Goal: Task Accomplishment & Management: Complete application form

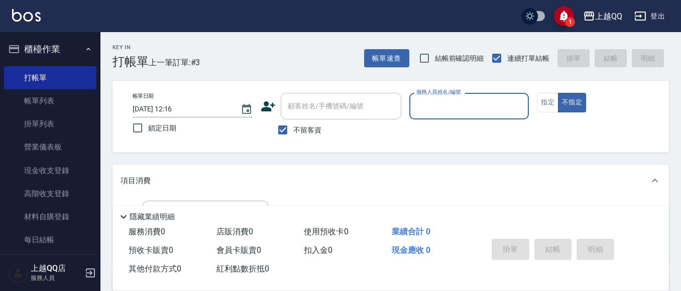
scroll to position [33, 0]
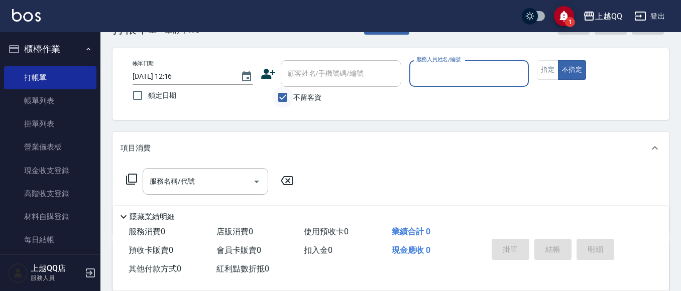
click at [279, 98] on input "不留客資" at bounding box center [282, 97] width 21 height 21
checkbox input "false"
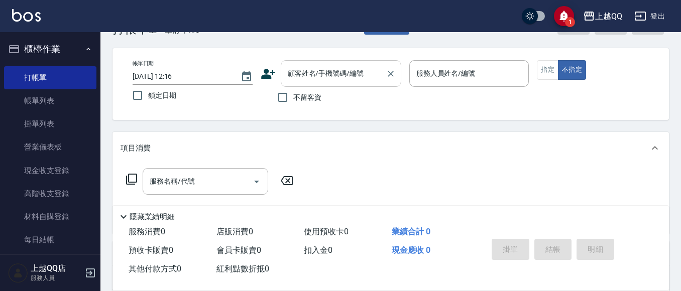
click at [288, 83] on div "顧客姓名/手機號碼/編號" at bounding box center [341, 73] width 121 height 27
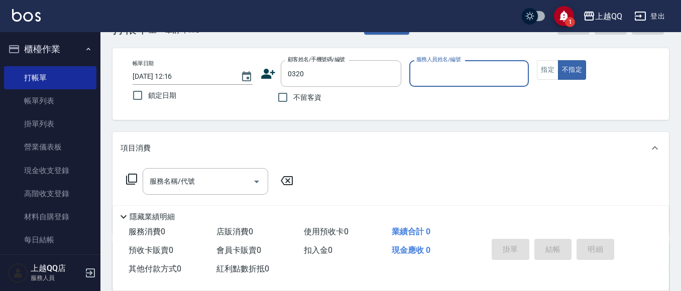
type input "[PERSON_NAME]/0936682950/0320"
type input "[PERSON_NAME]-8"
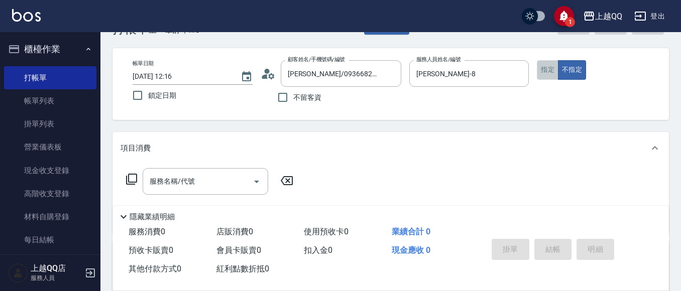
click at [546, 70] on button "指定" at bounding box center [548, 70] width 22 height 20
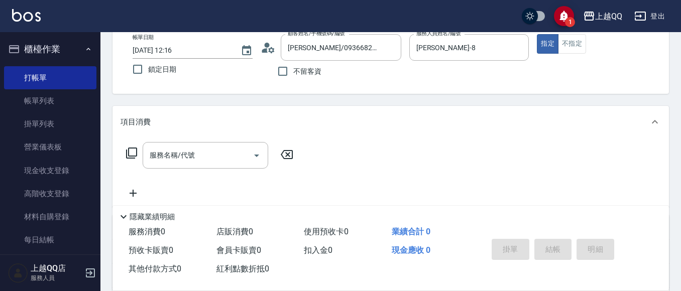
scroll to position [59, 0]
click at [135, 155] on icon at bounding box center [132, 153] width 12 height 12
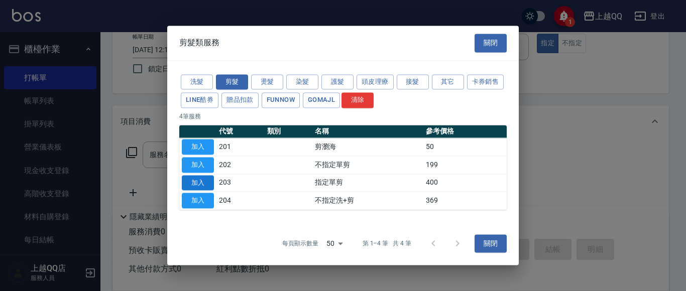
click at [196, 182] on button "加入" at bounding box center [198, 183] width 32 height 16
type input "指定單剪(203)"
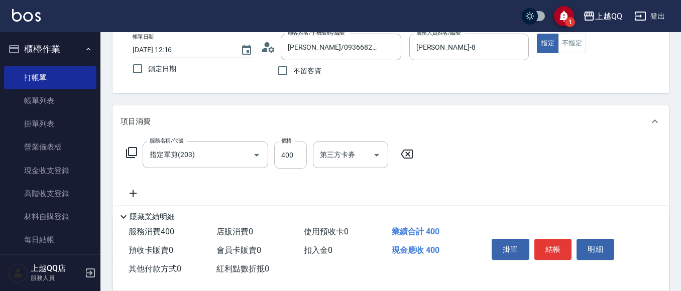
click at [292, 160] on input "400" at bounding box center [290, 155] width 33 height 27
type input "300"
click at [552, 244] on button "結帳" at bounding box center [553, 249] width 38 height 21
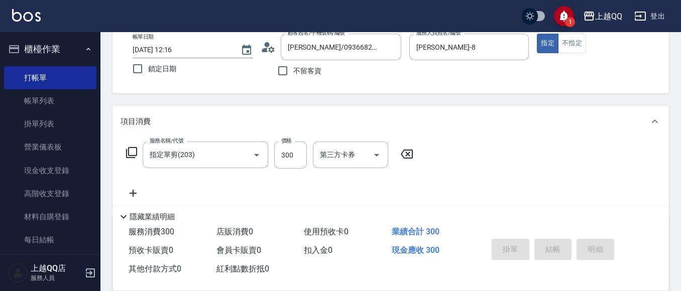
type input "[DATE] 13:27"
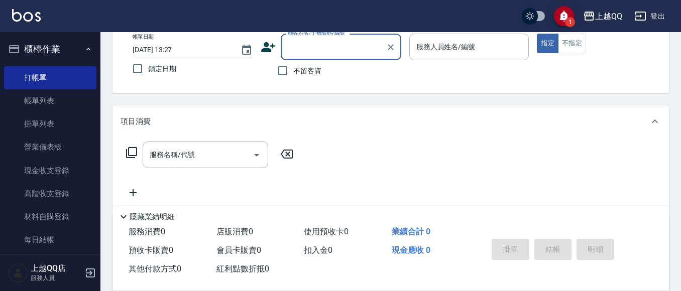
click at [312, 72] on span "不留客資" at bounding box center [307, 71] width 28 height 11
click at [293, 72] on input "不留客資" at bounding box center [282, 70] width 21 height 21
checkbox input "true"
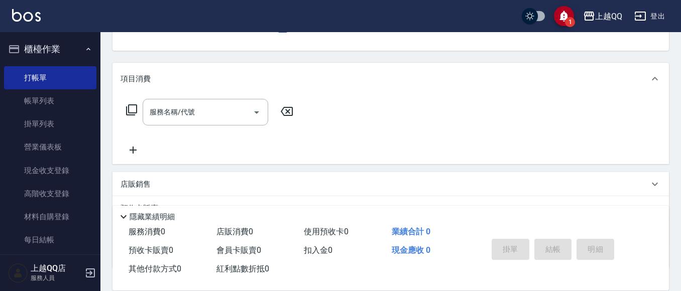
type input "欣樺-6"
type button "true"
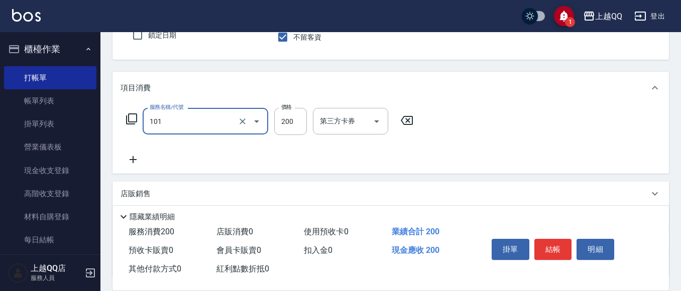
type input "洗髮(101)"
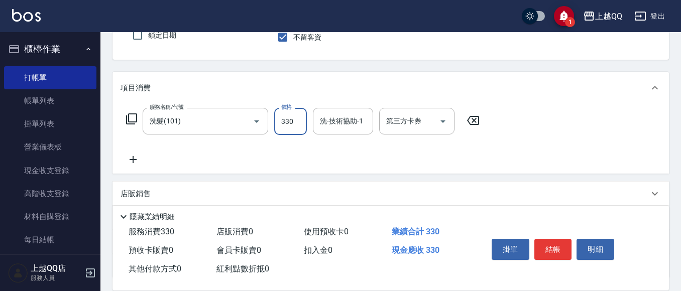
type input "330"
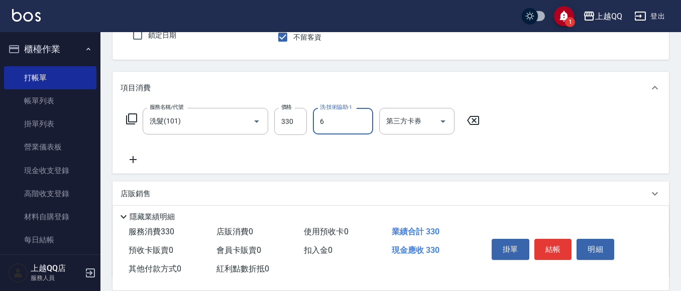
type input "欣樺-6"
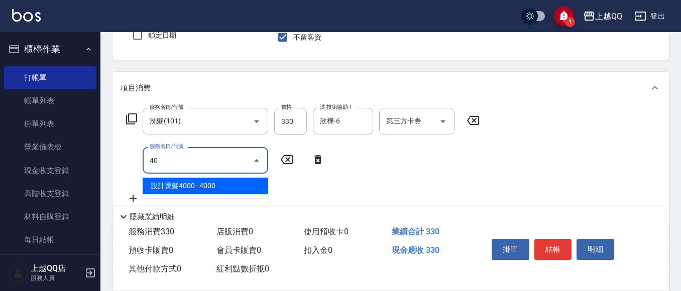
type input "4"
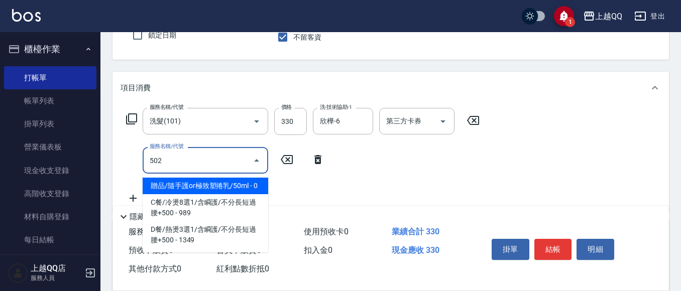
type input "自備護髮(502)"
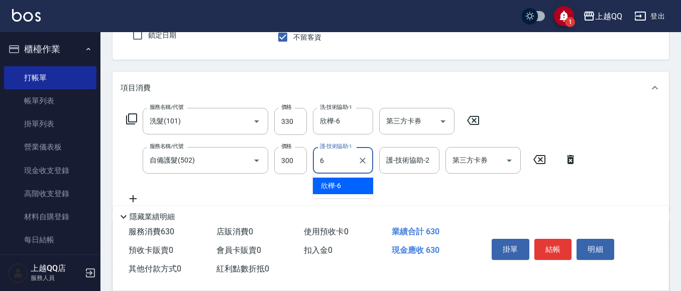
type input "欣樺-6"
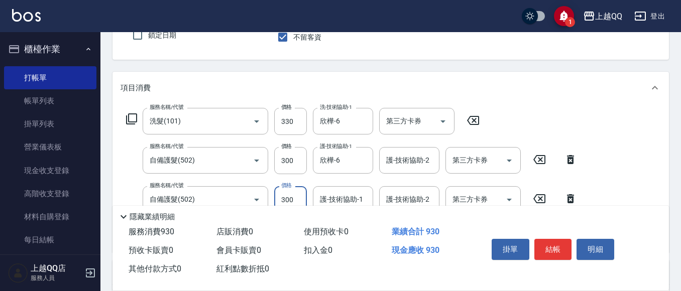
scroll to position [143, 0]
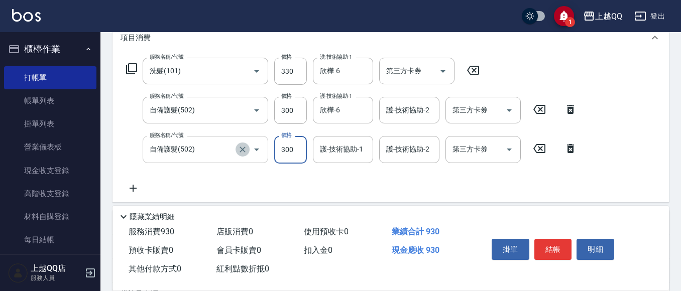
click at [241, 150] on icon "Clear" at bounding box center [243, 150] width 10 height 10
type input "自備護髮(502)"
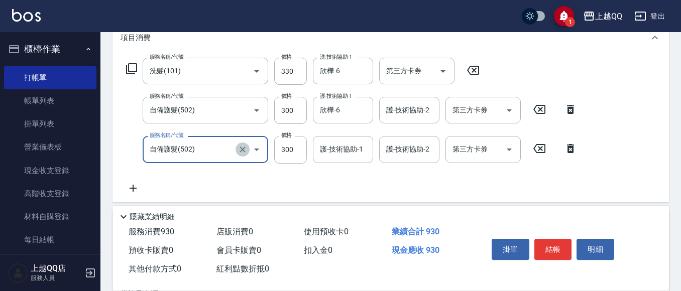
click at [244, 152] on icon "Clear" at bounding box center [243, 150] width 10 height 10
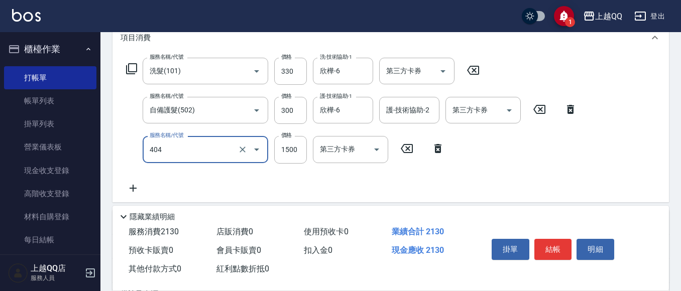
type input "設計染髮(404)"
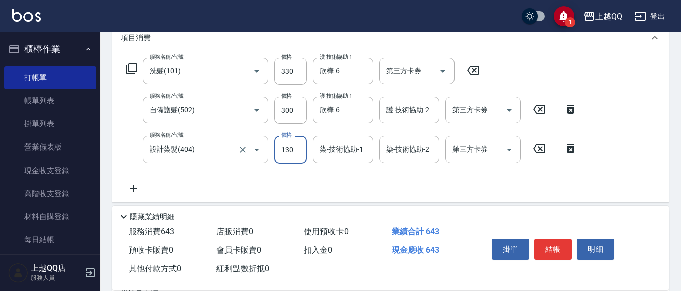
type input "1300"
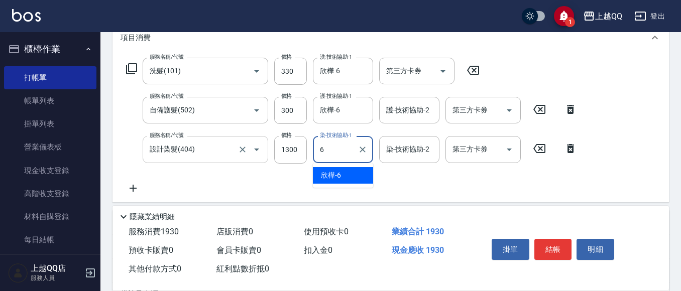
type input "欣樺-6"
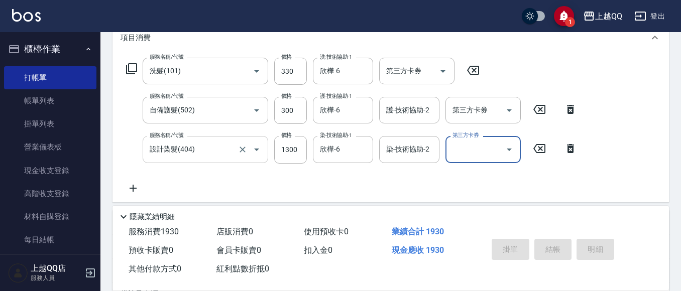
type input "[DATE] 13:53"
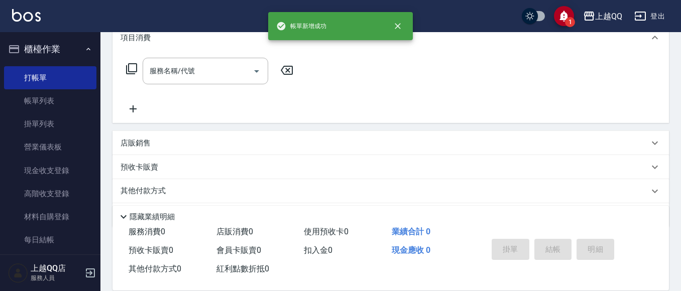
scroll to position [0, 0]
